Goal: Task Accomplishment & Management: Use online tool/utility

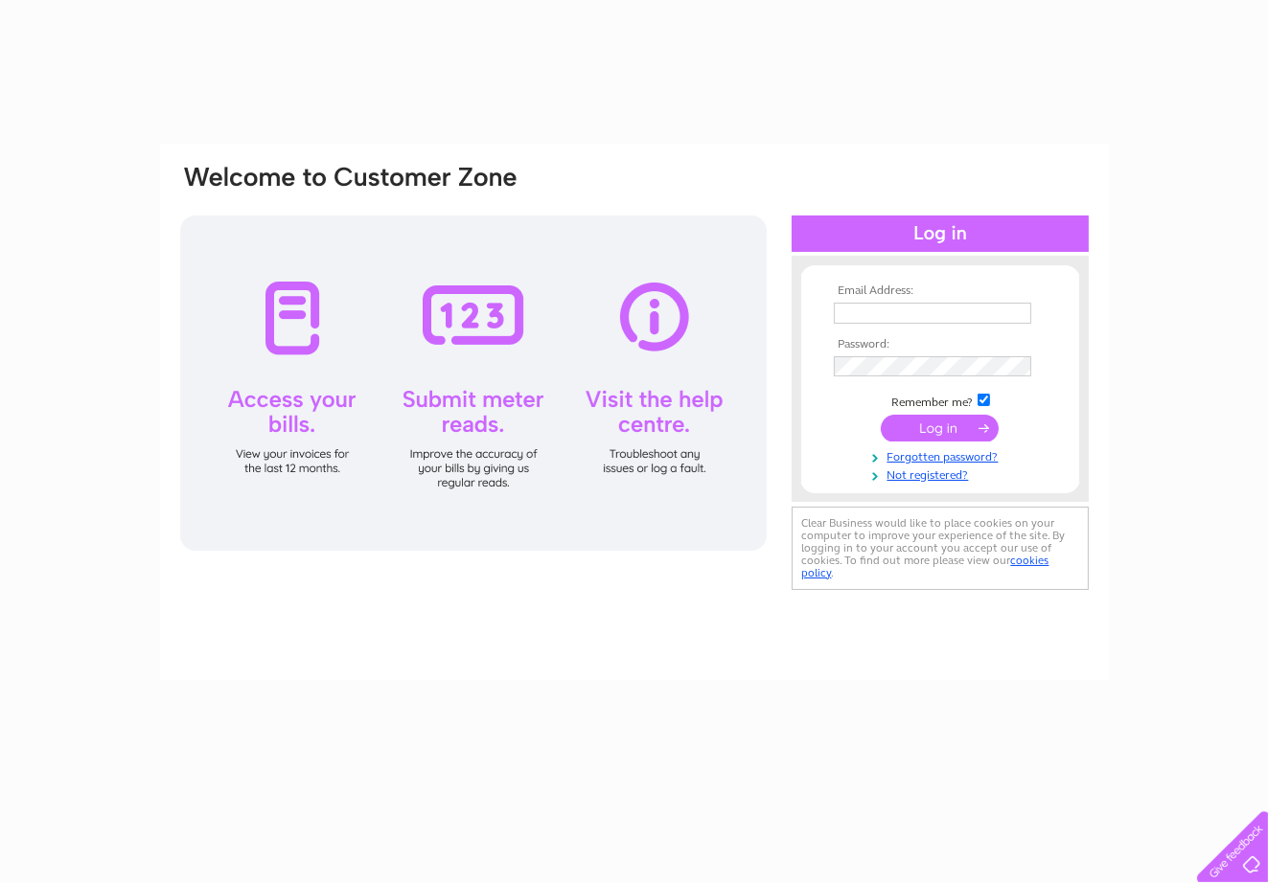
type input "niall16@btconnect.com"
click at [933, 424] on input "submit" at bounding box center [939, 428] width 118 height 27
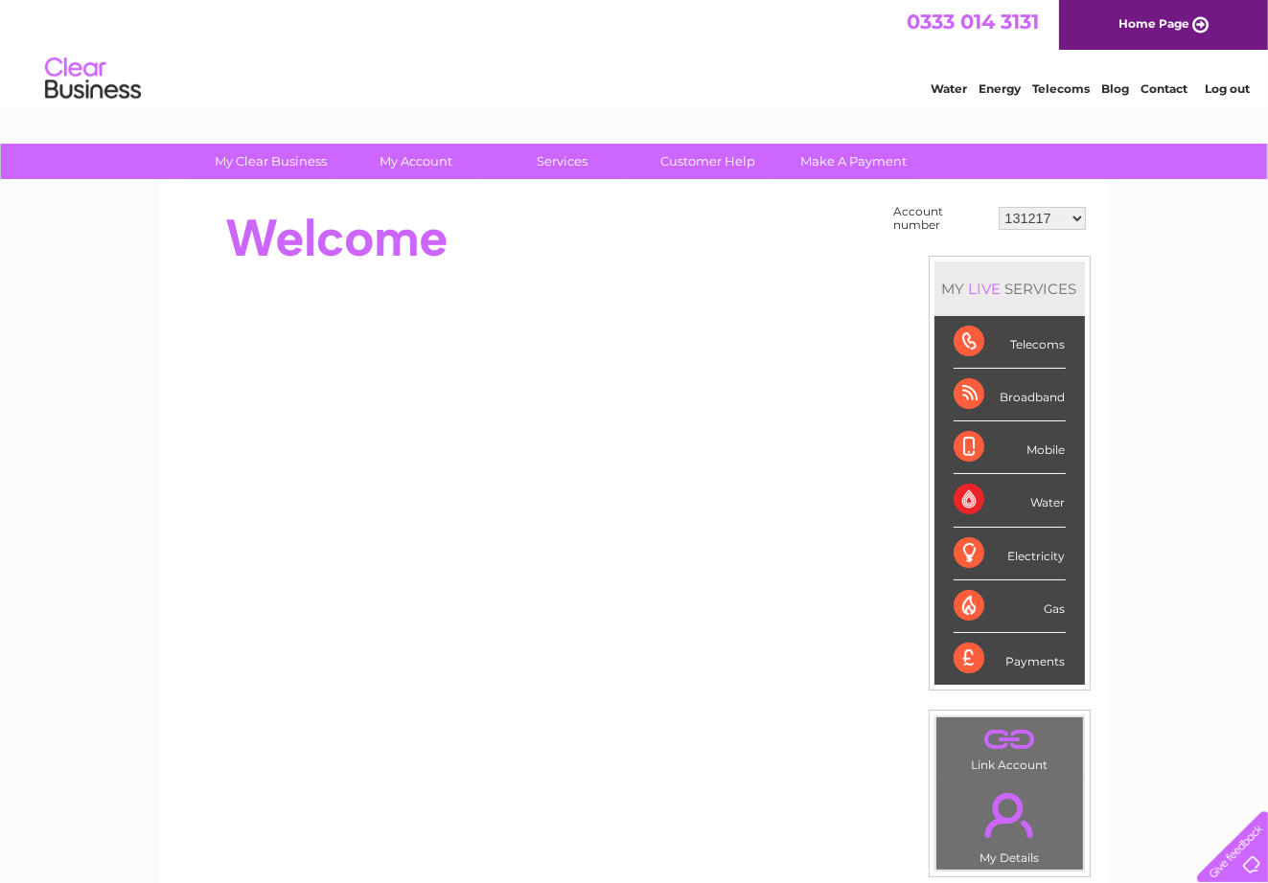
click at [1078, 215] on select "131217 930880 30272865" at bounding box center [1041, 218] width 87 height 23
select select "930880"
click at [999, 207] on select "131217 930880 30272865" at bounding box center [1041, 218] width 87 height 23
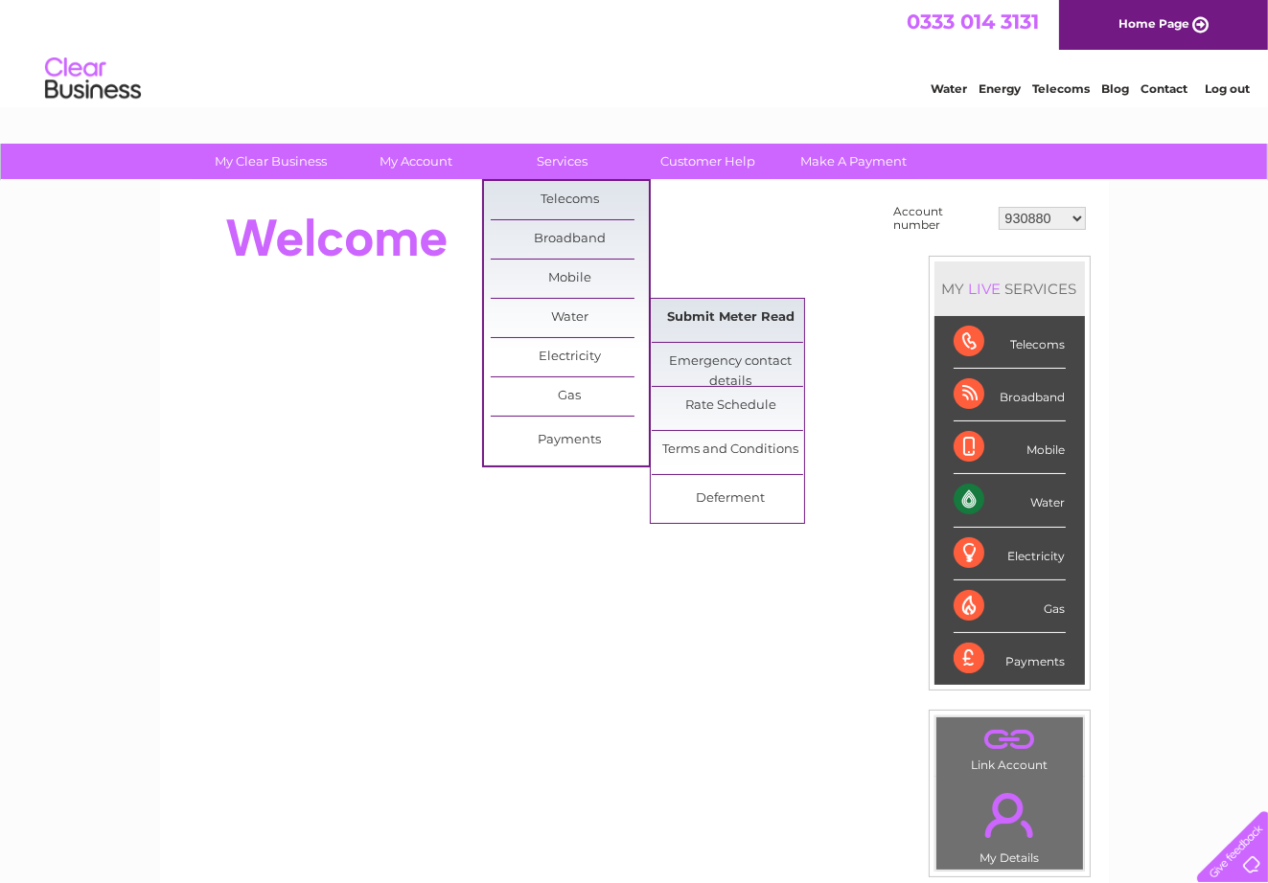
click at [712, 314] on link "Submit Meter Read" at bounding box center [730, 318] width 158 height 38
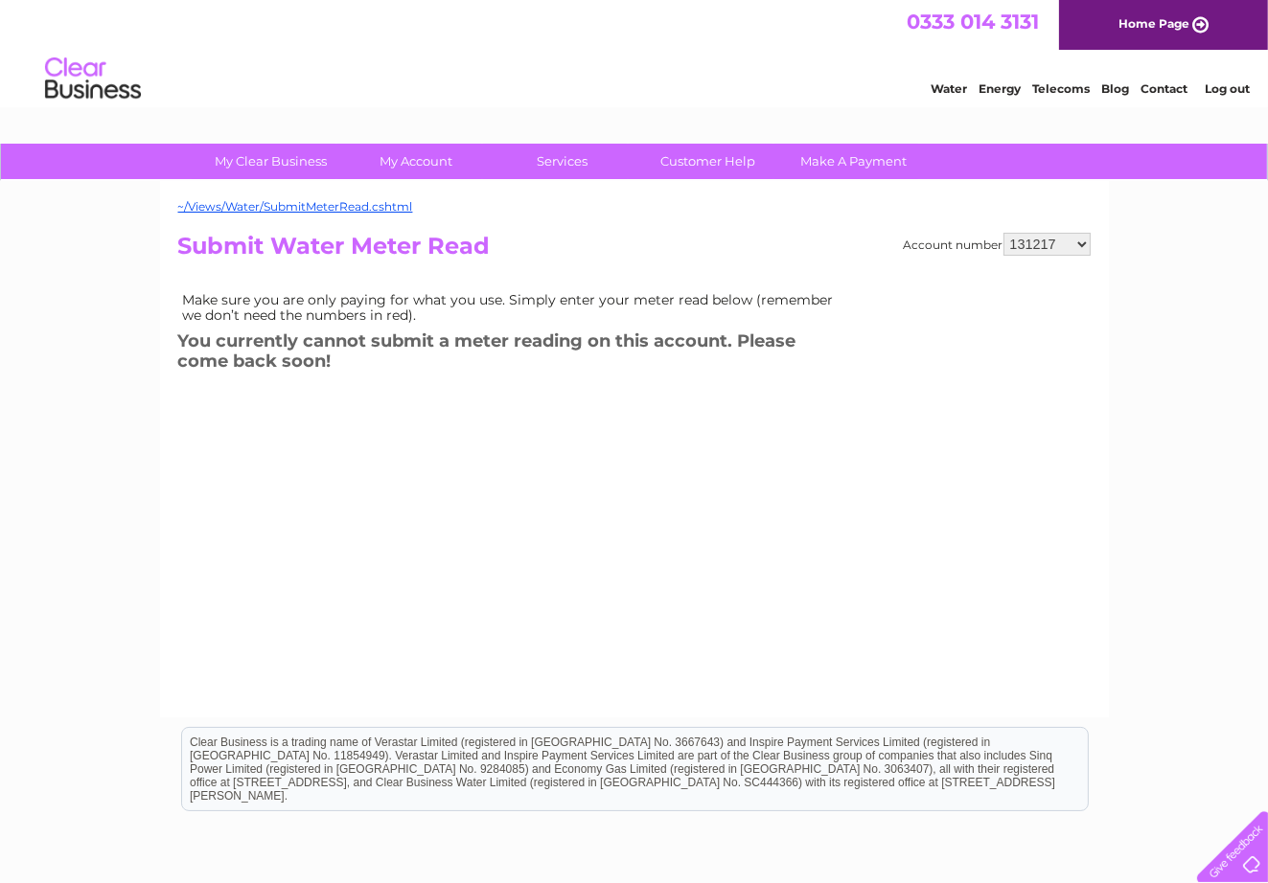
click at [1082, 244] on select "131217 930880 30272865" at bounding box center [1046, 244] width 87 height 23
select select "930880"
click at [1004, 233] on select "131217 930880 30272865" at bounding box center [1046, 244] width 87 height 23
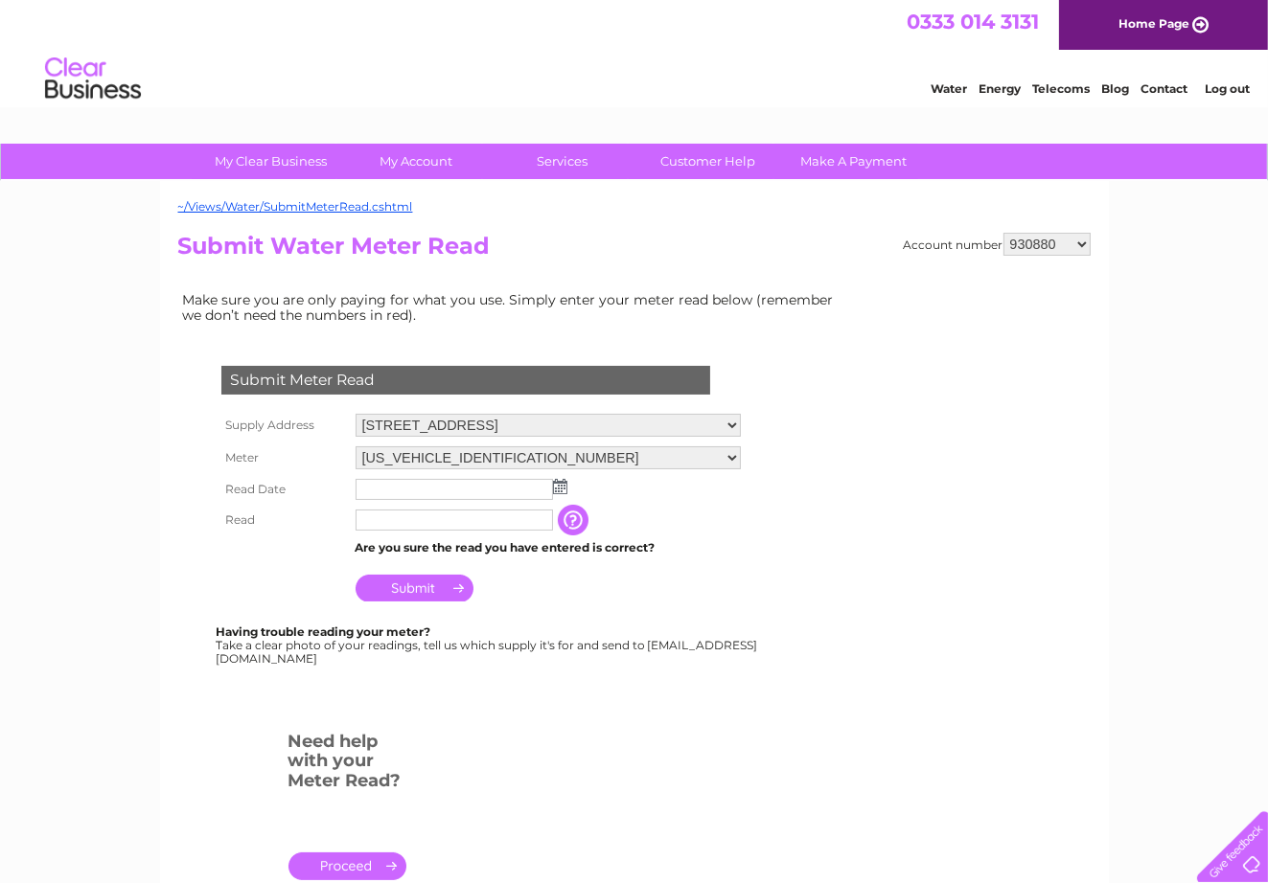
click at [559, 483] on img at bounding box center [560, 486] width 14 height 15
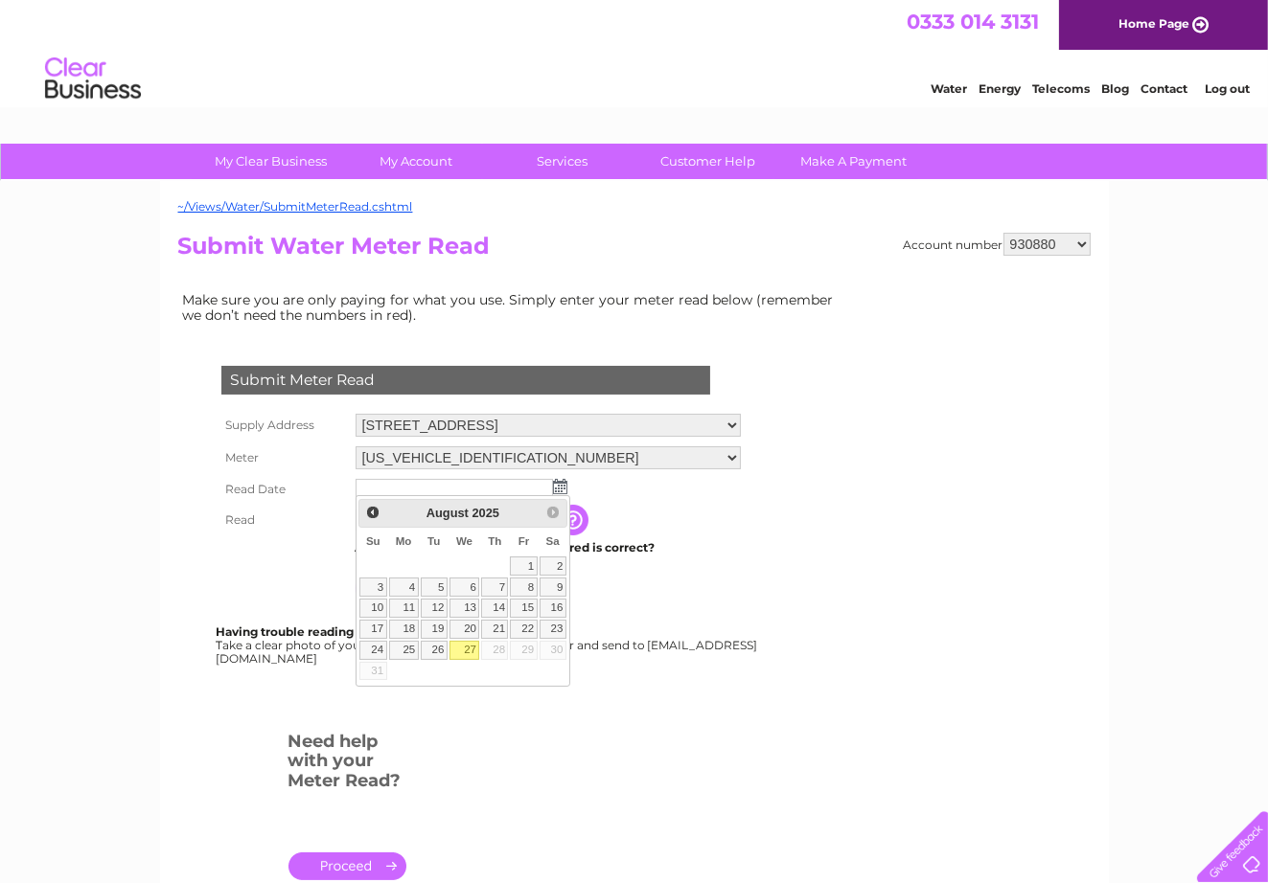
click at [465, 650] on link "27" at bounding box center [464, 650] width 31 height 19
type input "2025/08/27"
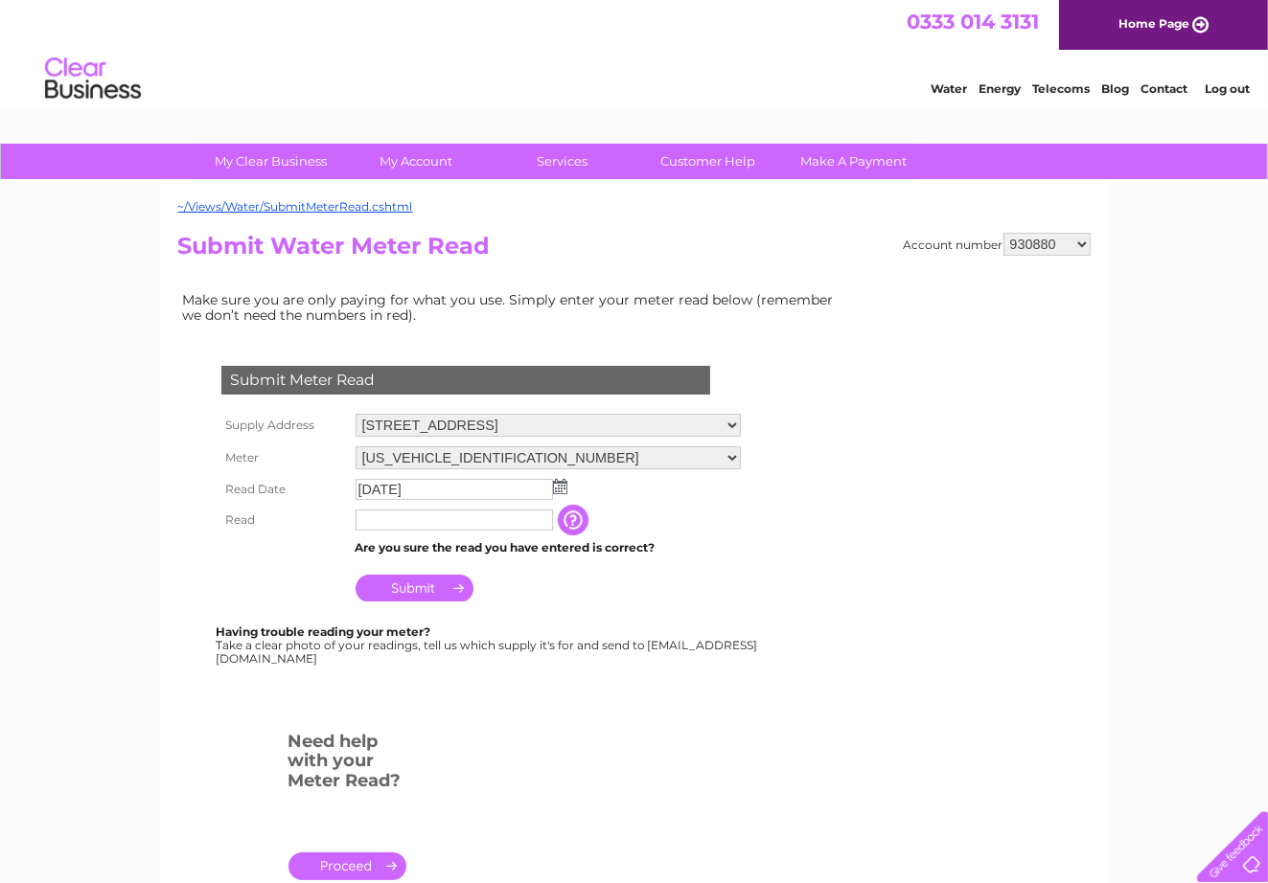
click at [377, 515] on input "text" at bounding box center [453, 520] width 197 height 21
type input "00004"
click at [572, 512] on input "button" at bounding box center [577, 521] width 34 height 31
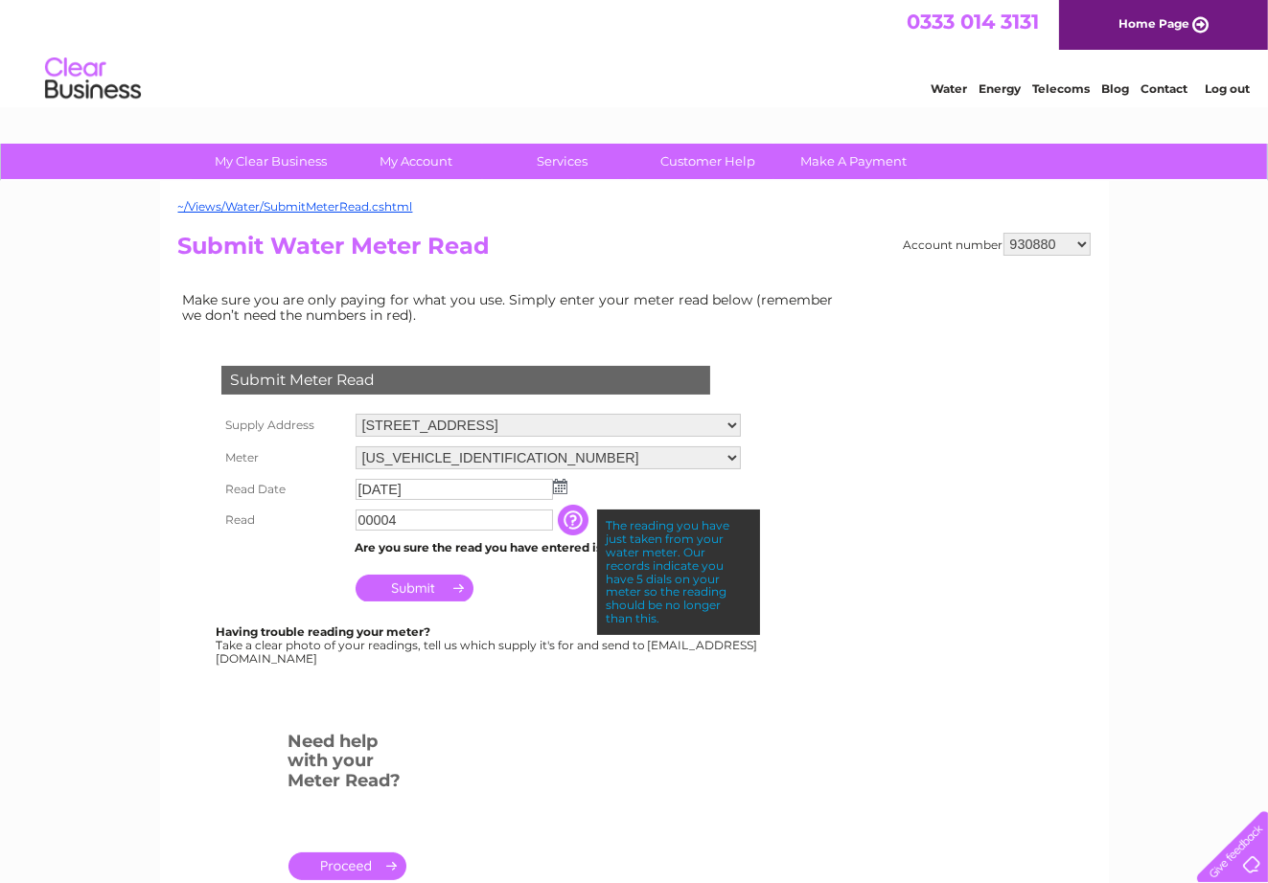
click at [409, 582] on input "Submit" at bounding box center [414, 588] width 118 height 27
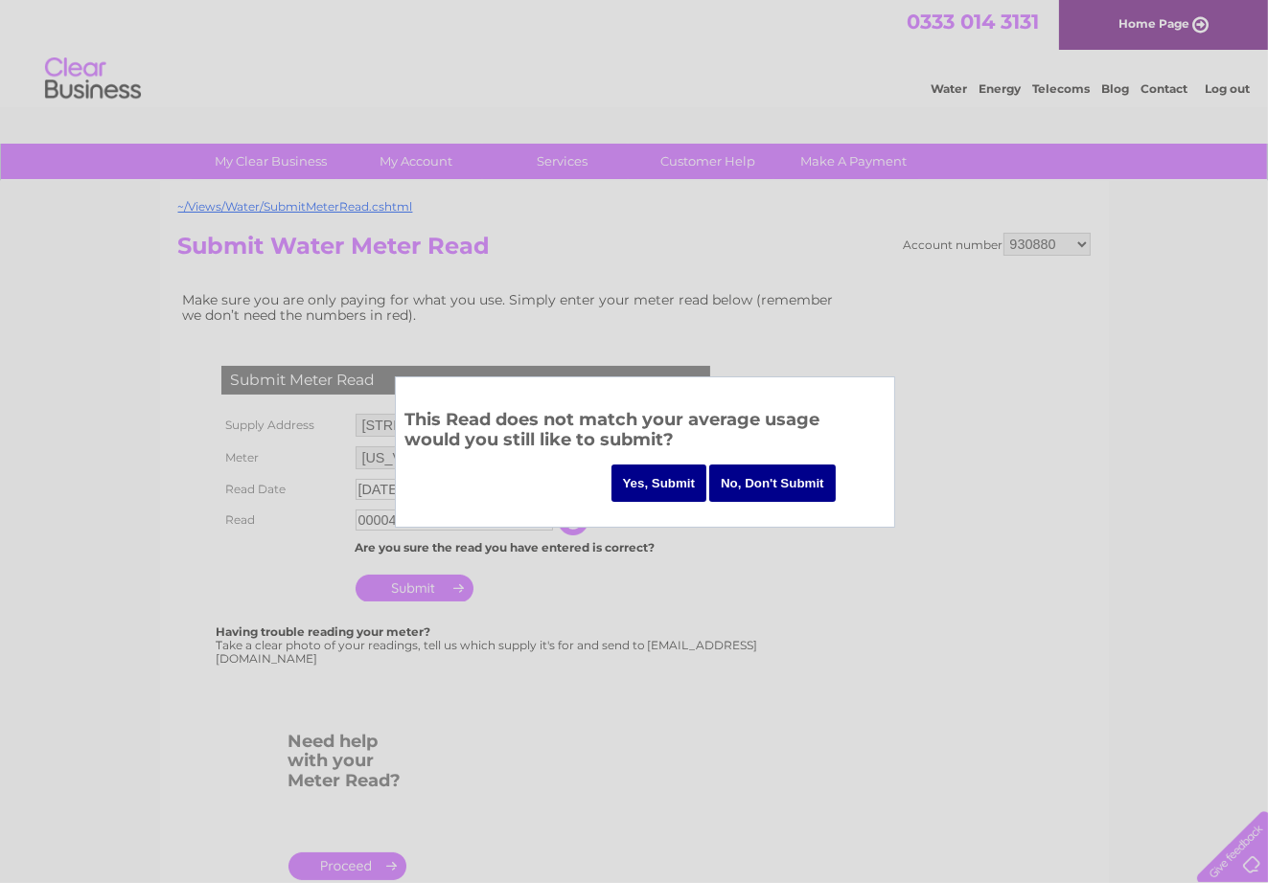
click at [647, 480] on input "Yes, Submit" at bounding box center [659, 483] width 96 height 37
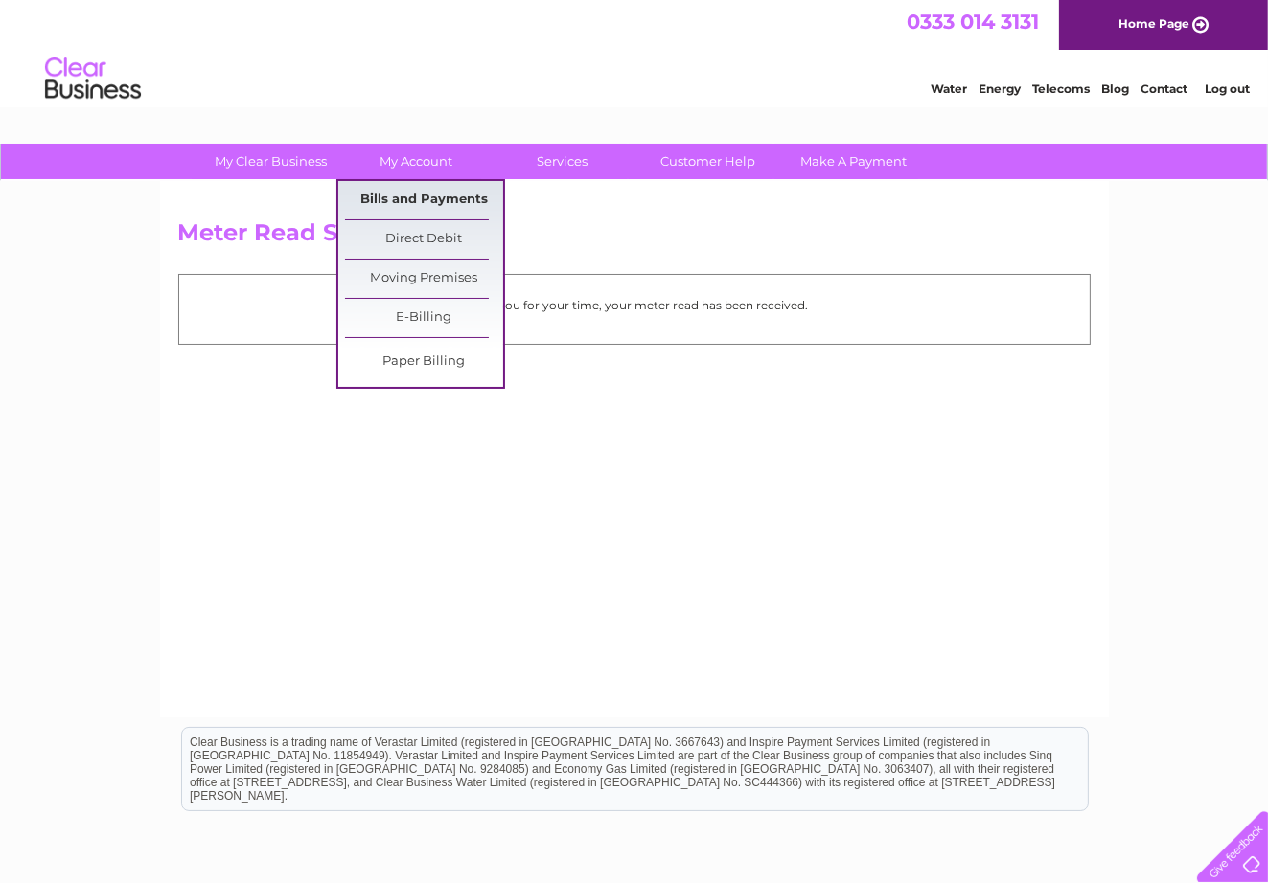
click at [414, 195] on link "Bills and Payments" at bounding box center [424, 200] width 158 height 38
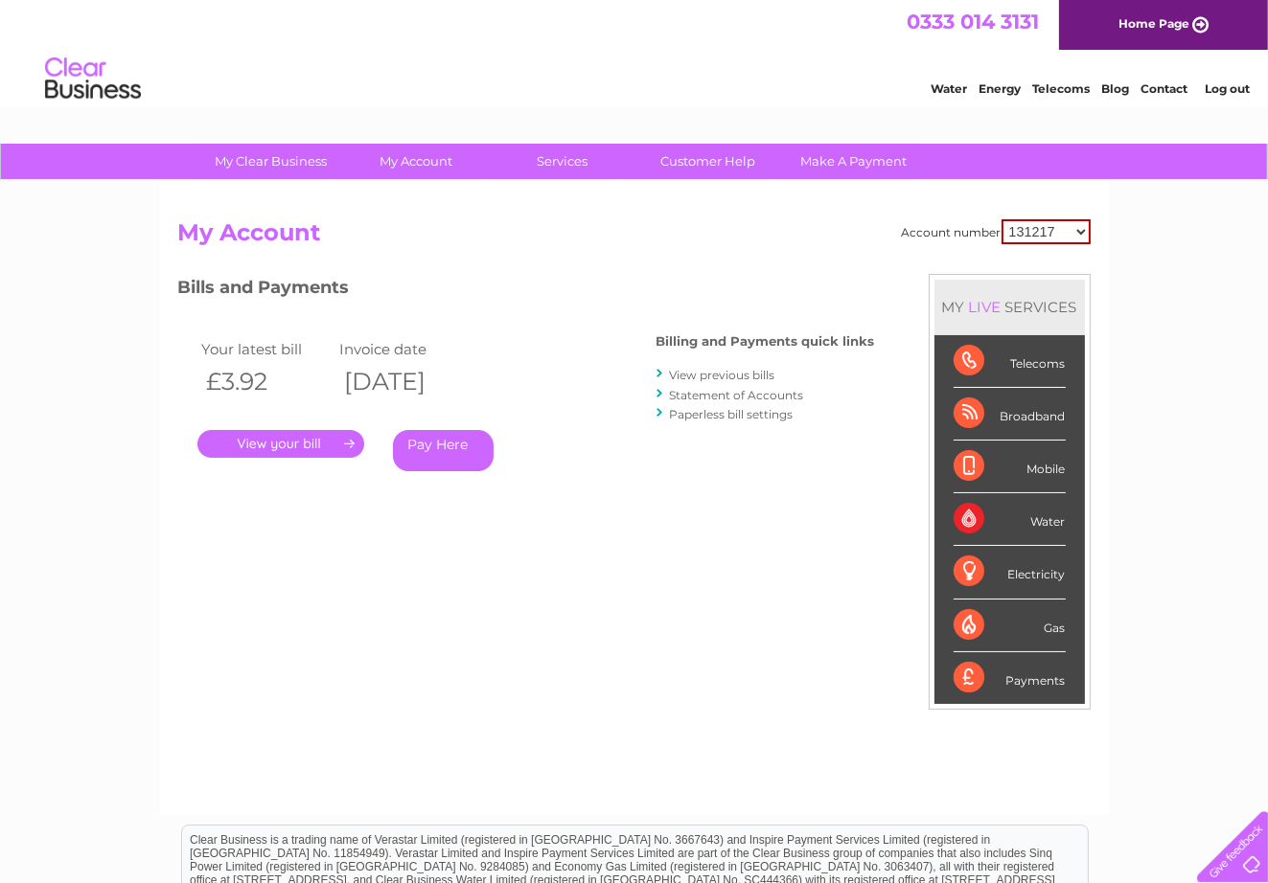
click at [1082, 227] on select "131217 930880 30272865" at bounding box center [1045, 231] width 89 height 25
select select "930880"
click at [1004, 219] on select "131217 930880 30272865" at bounding box center [1045, 231] width 89 height 25
click at [1078, 228] on select "131217 930880 30272865" at bounding box center [1046, 230] width 87 height 23
select select "30272865"
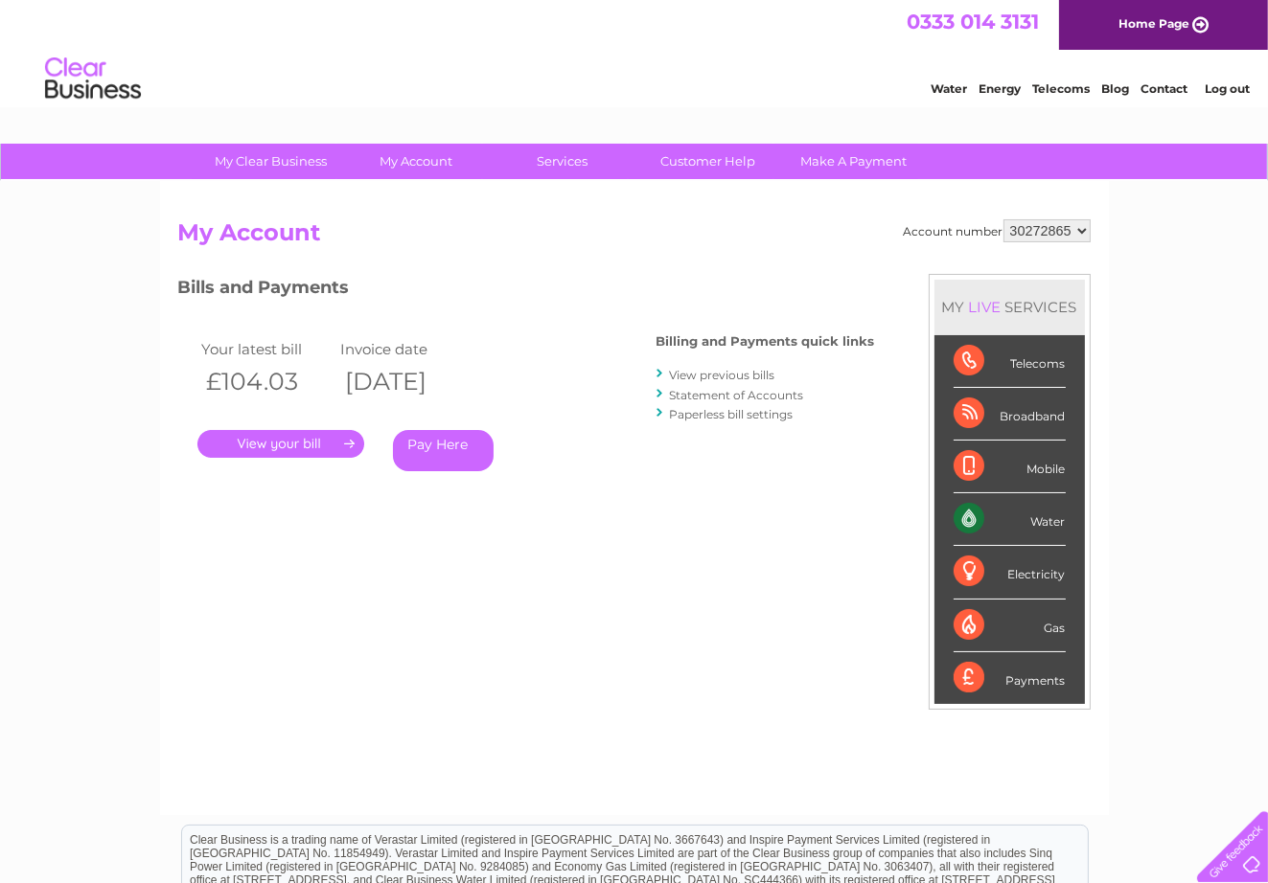
click at [1004, 219] on select "131217 930880 30272865" at bounding box center [1046, 230] width 87 height 23
